Goal: Task Accomplishment & Management: Manage account settings

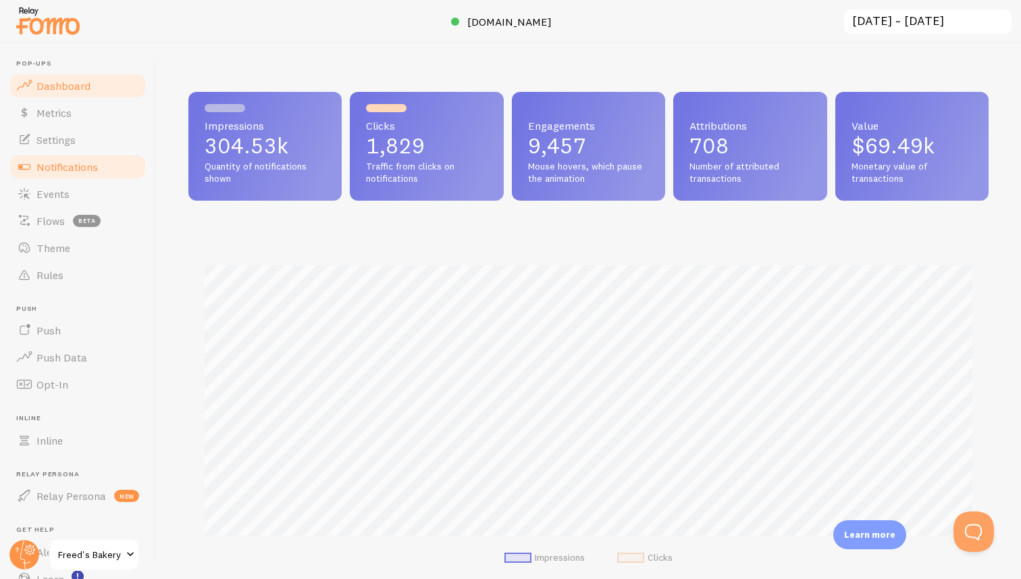
click at [90, 163] on span "Notifications" at bounding box center [66, 167] width 61 height 14
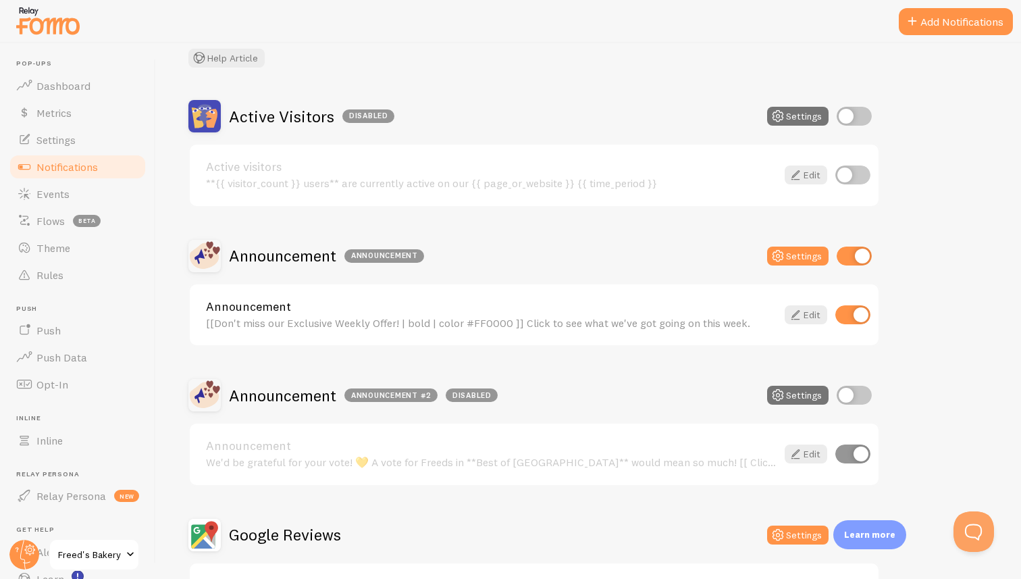
scroll to position [93, 0]
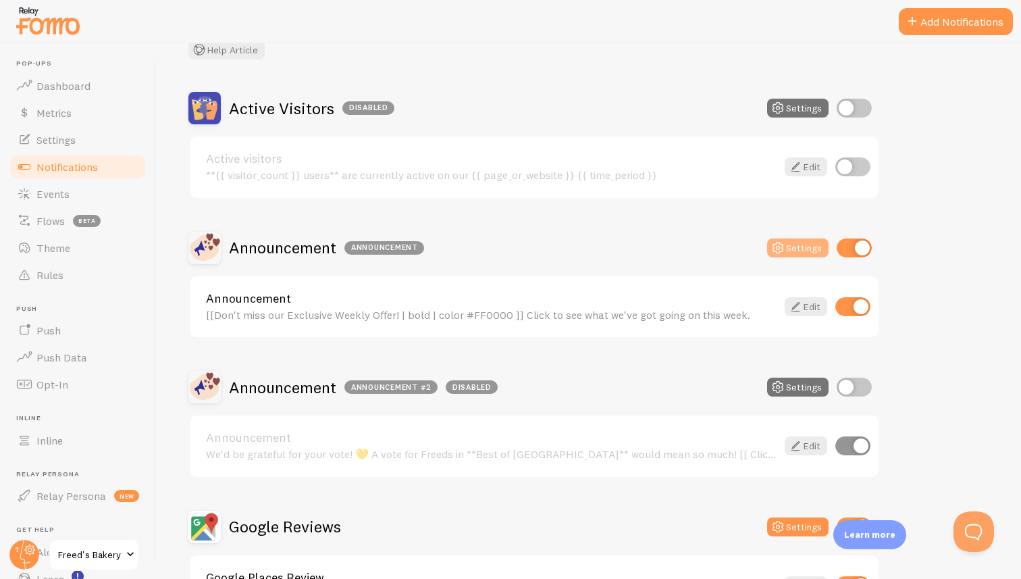
click at [784, 245] on icon at bounding box center [778, 248] width 16 height 16
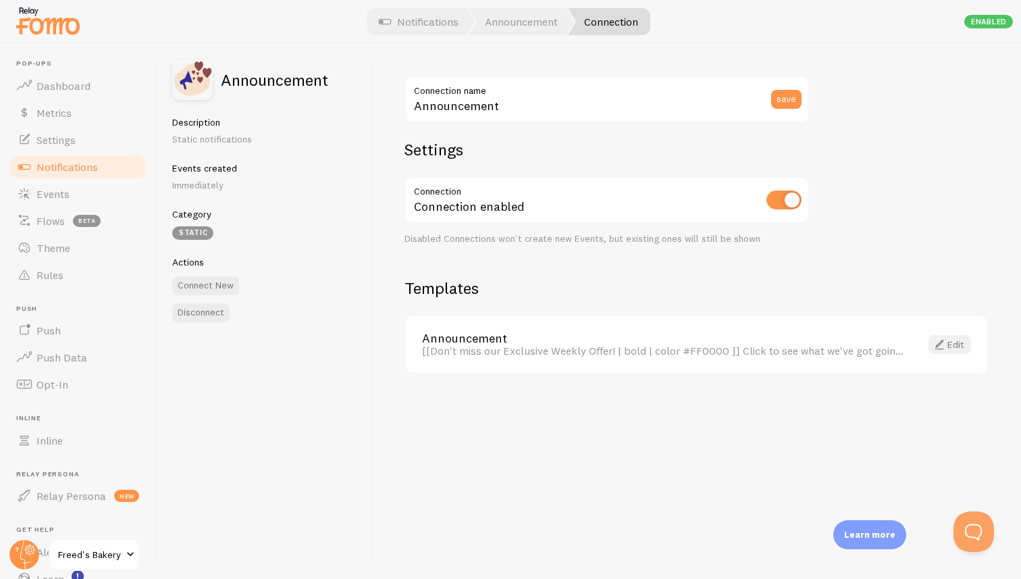
click at [944, 347] on span at bounding box center [940, 344] width 16 height 16
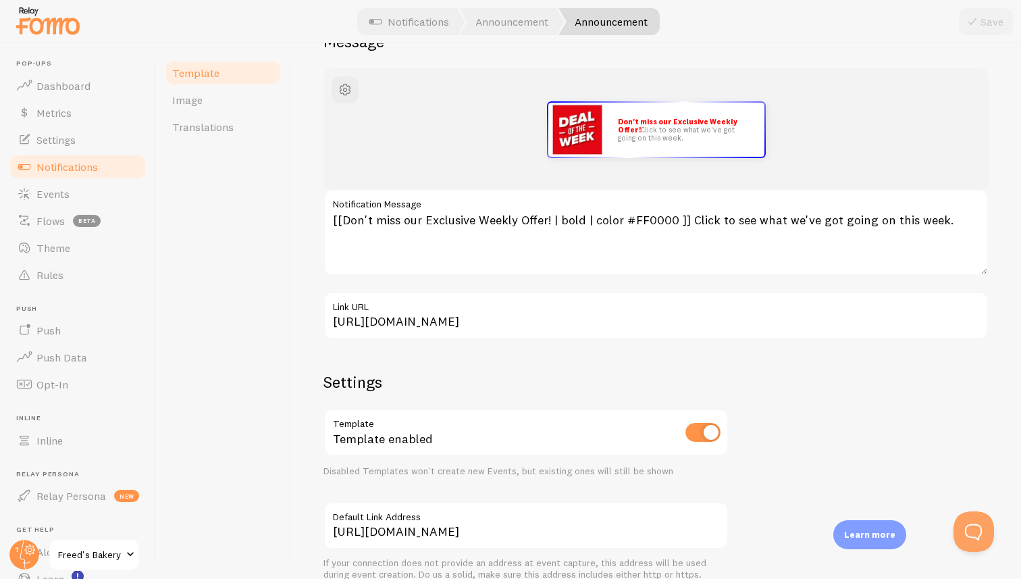
scroll to position [160, 0]
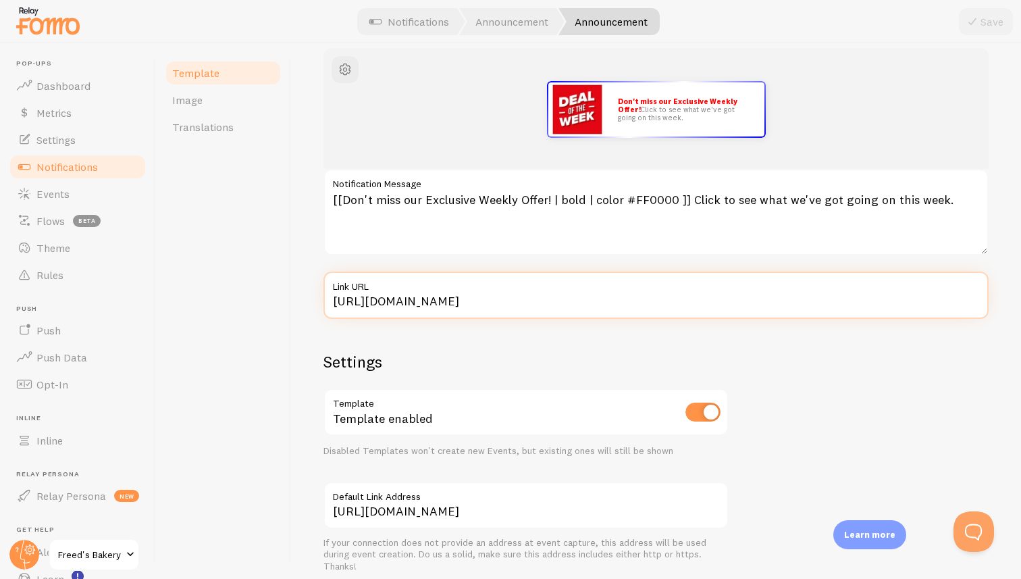
click at [590, 301] on input "[URL][DOMAIN_NAME]" at bounding box center [656, 295] width 665 height 47
type input "[URL][DOMAIN_NAME]"
click at [592, 301] on input "[URL][DOMAIN_NAME]" at bounding box center [656, 295] width 665 height 47
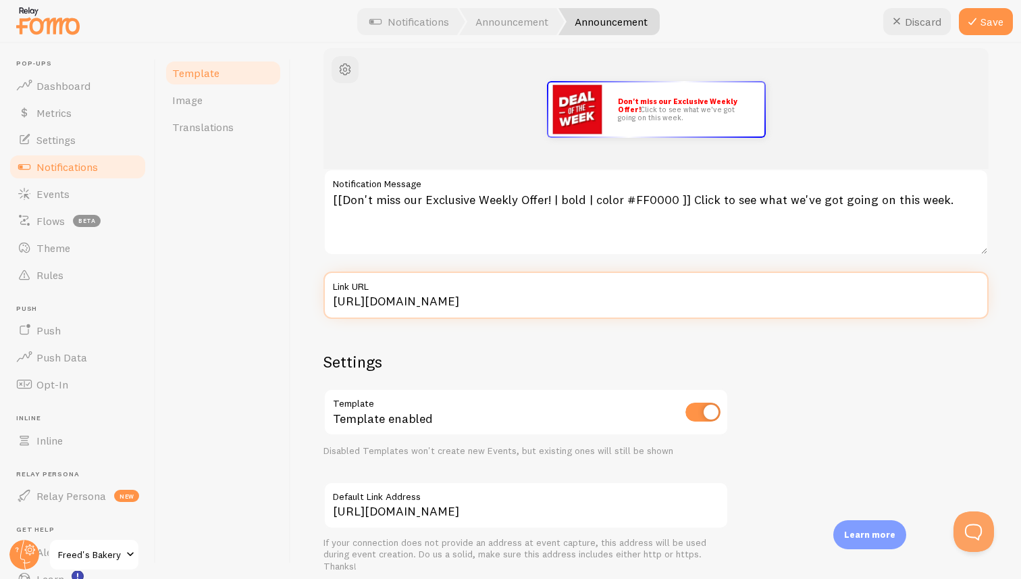
click at [592, 301] on input "[URL][DOMAIN_NAME]" at bounding box center [656, 295] width 665 height 47
click at [611, 303] on input "[URL][DOMAIN_NAME]" at bounding box center [656, 295] width 665 height 47
type input "[URL][DOMAIN_NAME]"
click at [595, 306] on input "[URL][DOMAIN_NAME]" at bounding box center [656, 295] width 665 height 47
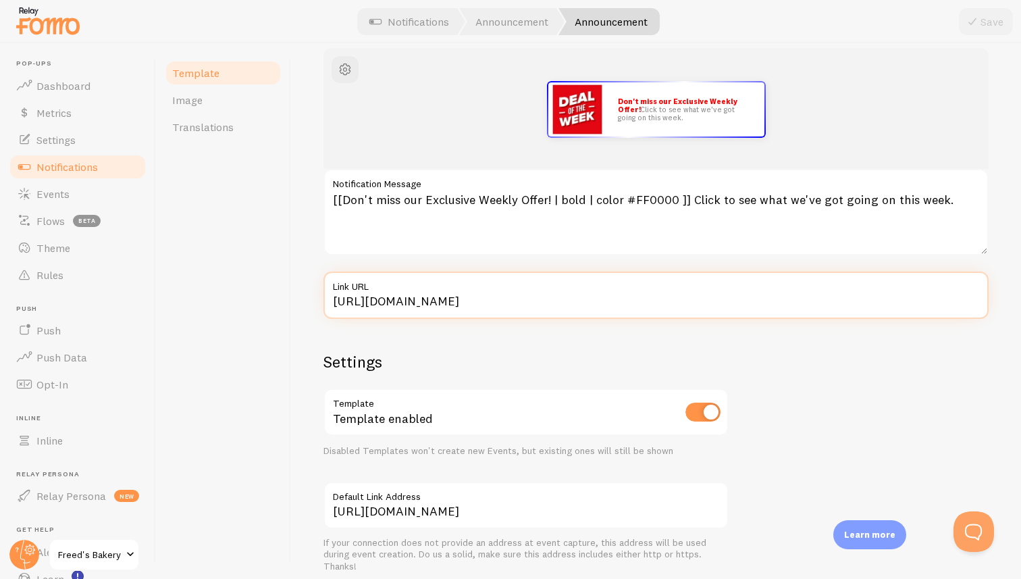
click at [595, 306] on input "[URL][DOMAIN_NAME]" at bounding box center [656, 295] width 665 height 47
click at [574, 302] on input "[URL][DOMAIN_NAME]" at bounding box center [656, 295] width 665 height 47
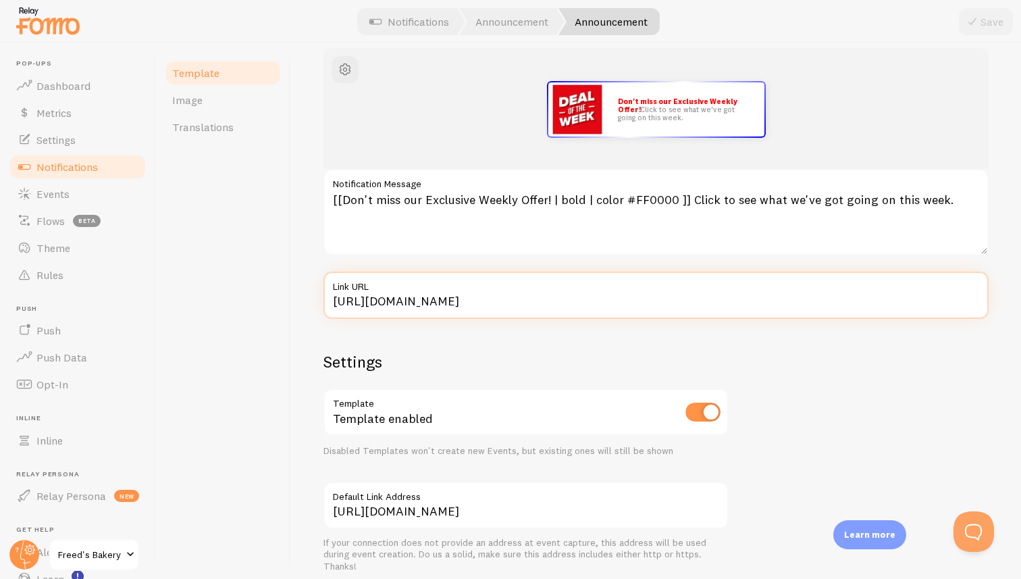
paste input "s"
type input "[URL][DOMAIN_NAME]"
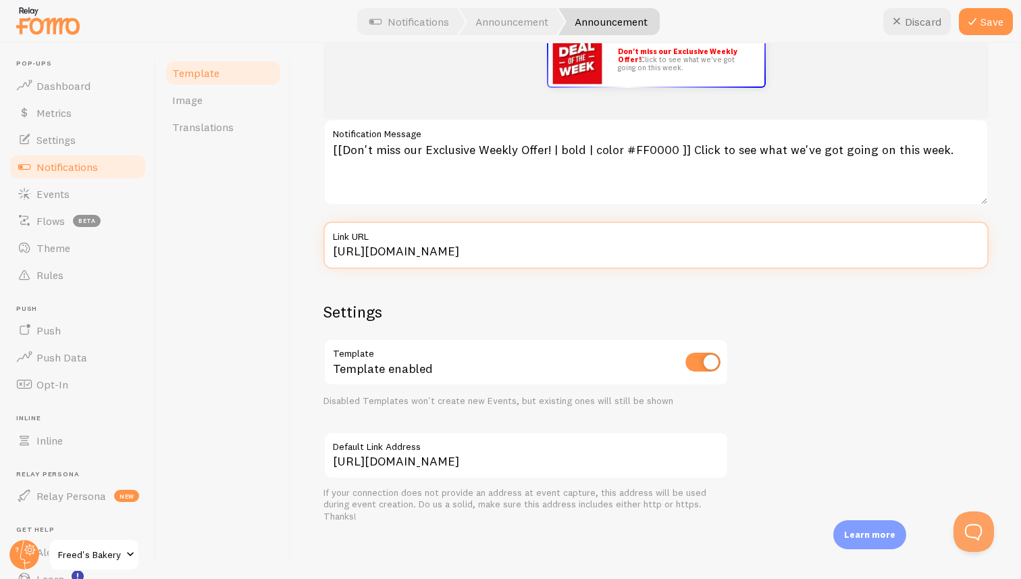
scroll to position [0, 0]
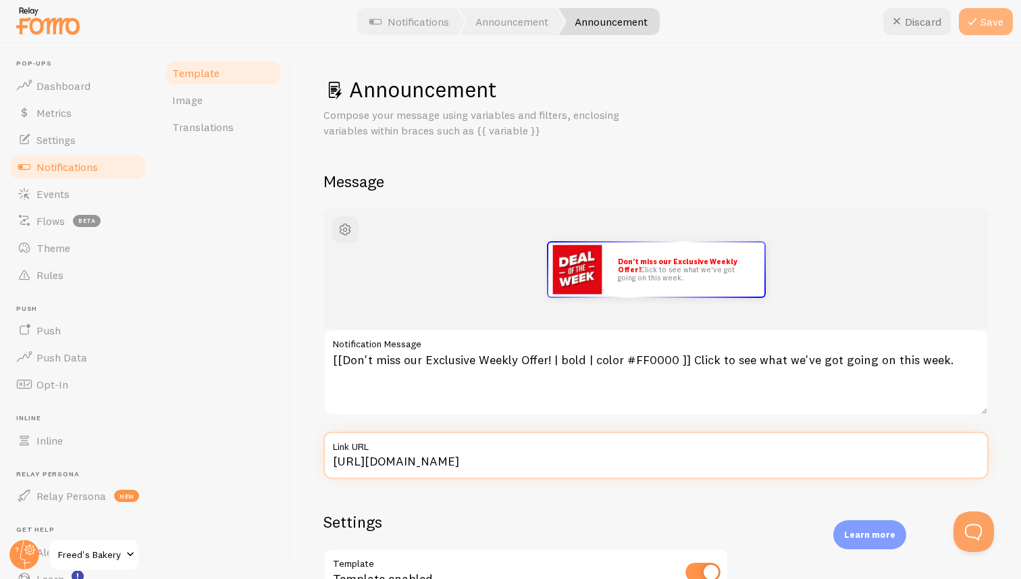
type input "[URL][DOMAIN_NAME]"
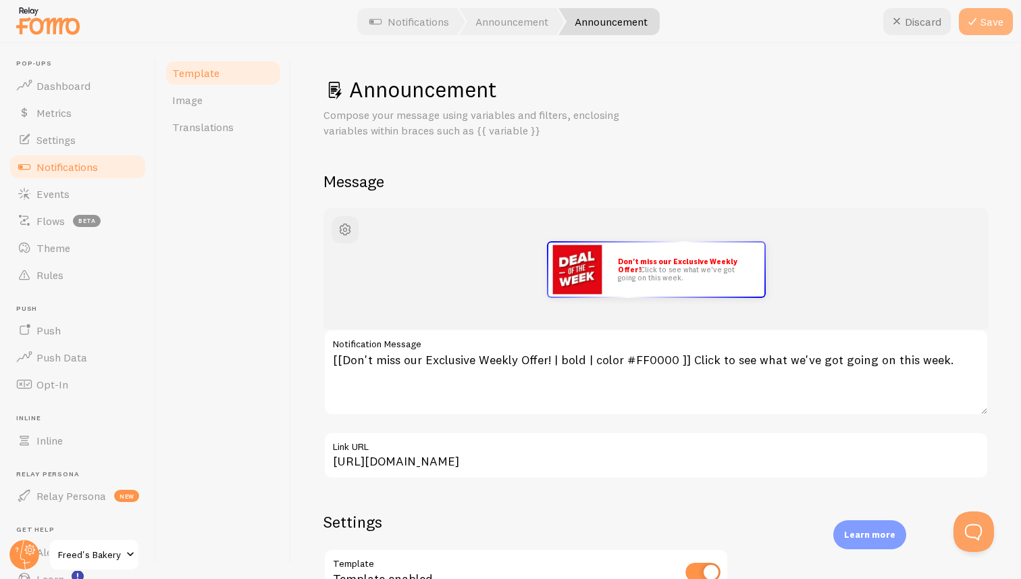
click at [985, 19] on button "Save" at bounding box center [986, 21] width 54 height 27
